Goal: Navigation & Orientation: Find specific page/section

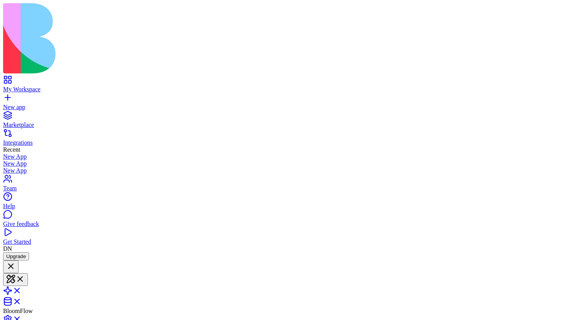
scroll to position [243, 0]
